Goal: Register for event/course

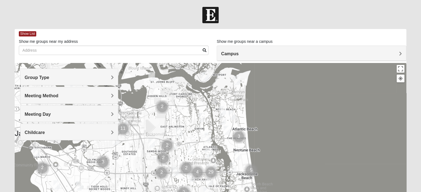
click at [224, 50] on div "Campus" at bounding box center [311, 53] width 189 height 15
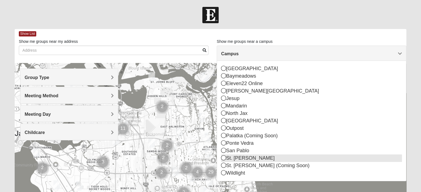
click at [223, 160] on icon at bounding box center [223, 157] width 5 height 5
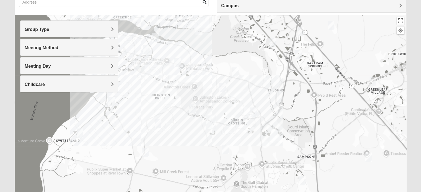
scroll to position [45, 0]
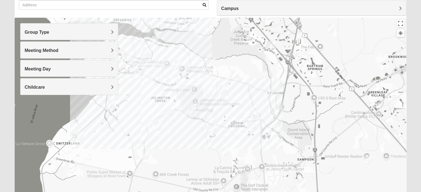
click at [103, 34] on h4 "Group Type" at bounding box center [69, 32] width 89 height 5
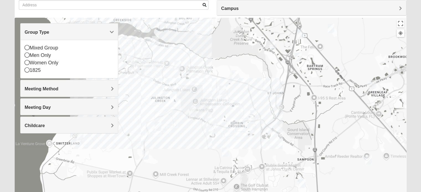
click at [24, 49] on div "Mixed Group Men Only Women Only 1825" at bounding box center [68, 59] width 97 height 38
click at [25, 50] on icon at bounding box center [27, 47] width 5 height 5
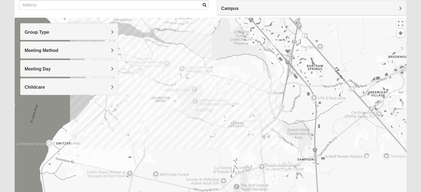
click at [49, 30] on span "Group Type" at bounding box center [37, 32] width 25 height 5
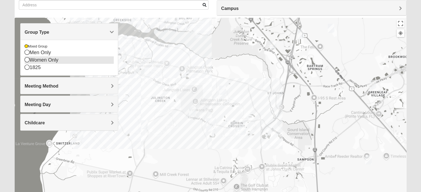
click at [26, 62] on icon at bounding box center [27, 59] width 5 height 5
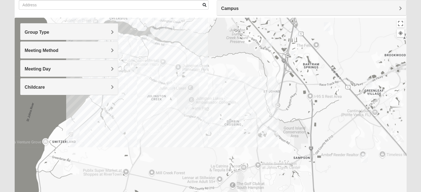
drag, startPoint x: 205, startPoint y: 113, endPoint x: 199, endPoint y: 119, distance: 7.8
click at [199, 119] on div at bounding box center [210, 128] width 391 height 221
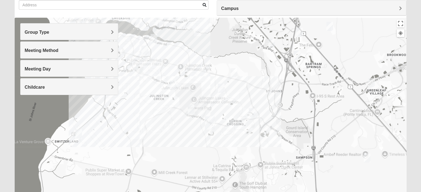
click at [144, 125] on div at bounding box center [210, 128] width 391 height 221
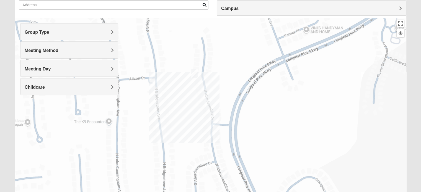
click at [222, 173] on img "Mixed Hayes 32259" at bounding box center [223, 175] width 11 height 14
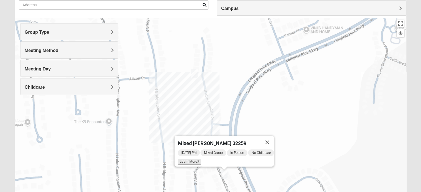
click at [189, 160] on span "Learn More" at bounding box center [189, 162] width 23 height 6
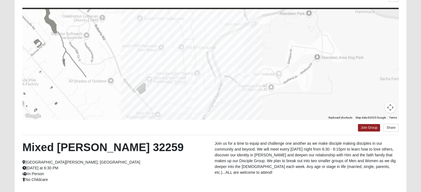
scroll to position [67, 0]
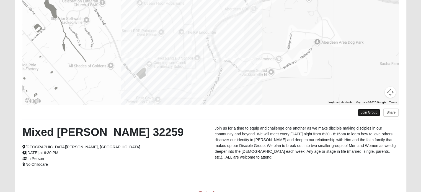
click at [371, 109] on link "Join Group" at bounding box center [369, 112] width 22 height 7
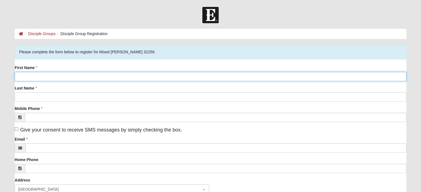
click at [133, 76] on input "First Name" at bounding box center [210, 76] width 391 height 9
type input "[PERSON_NAME]"
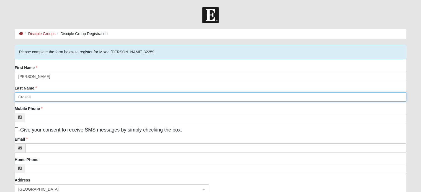
type input "Crosas"
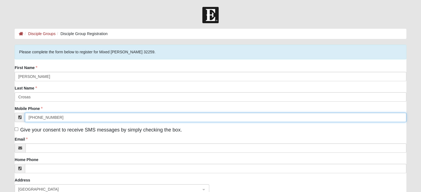
type input "[PHONE_NUMBER]"
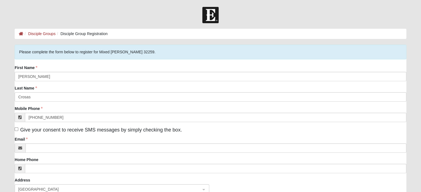
click at [17, 127] on label "Give your consent to receive SMS messages by simply checking the box." at bounding box center [98, 129] width 167 height 7
click at [17, 127] on input "Give your consent to receive SMS messages by simply checking the box." at bounding box center [17, 129] width 4 height 4
checkbox input "true"
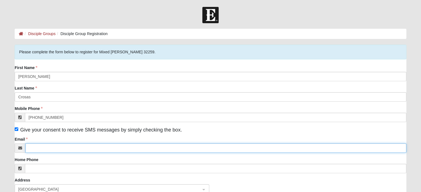
click at [40, 147] on input "Email" at bounding box center [215, 148] width 380 height 9
click at [45, 147] on input "Email" at bounding box center [215, 148] width 380 height 9
type input "lindsay.crosas@yahoo.com"
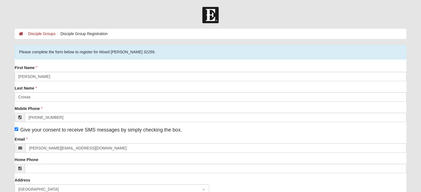
type input "1401 Starlight court"
type input "st. johns"
type input "32259"
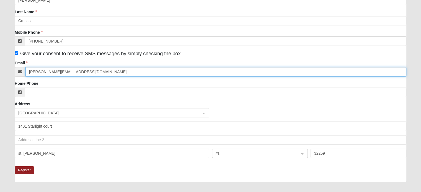
scroll to position [82, 0]
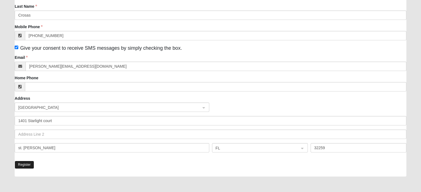
click at [24, 165] on button "Register" at bounding box center [24, 165] width 19 height 8
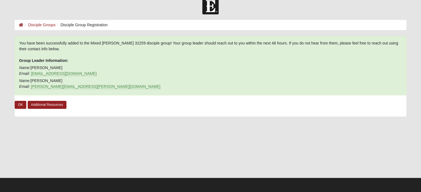
click at [19, 22] on li at bounding box center [21, 25] width 4 height 6
click at [21, 24] on icon at bounding box center [21, 25] width 4 height 4
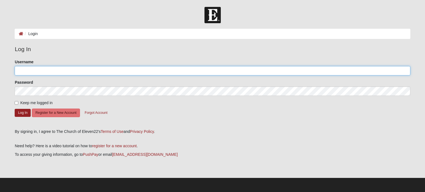
click at [73, 68] on input "Username" at bounding box center [212, 70] width 395 height 9
type input "Lindsaycrosas@gmail.com"
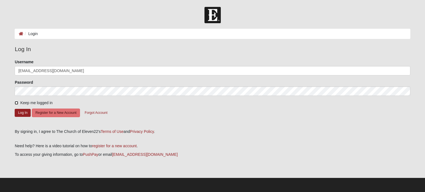
click at [17, 103] on input "Keep me logged in" at bounding box center [17, 103] width 4 height 4
checkbox input "true"
click at [21, 115] on button "Log In" at bounding box center [23, 113] width 16 height 8
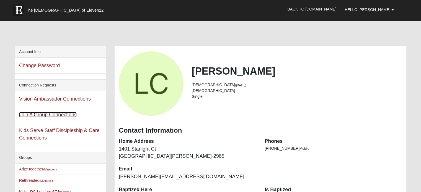
click at [62, 114] on link "Join A Group Connections" at bounding box center [48, 115] width 58 height 6
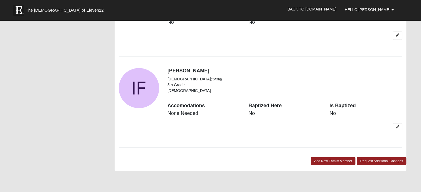
scroll to position [1084, 0]
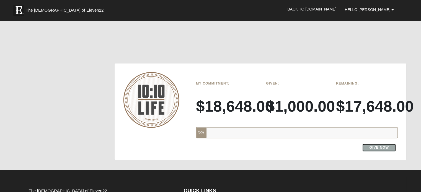
click at [373, 144] on link "Give Now" at bounding box center [378, 147] width 33 height 7
